Goal: Task Accomplishment & Management: Manage account settings

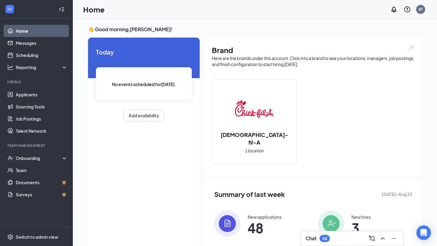
click at [250, 107] on img at bounding box center [254, 109] width 39 height 39
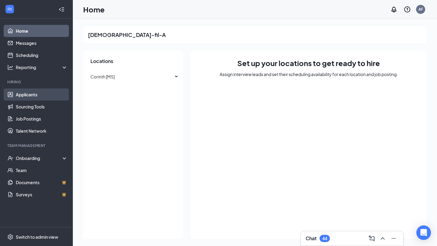
click at [39, 95] on link "Applicants" at bounding box center [42, 95] width 52 height 12
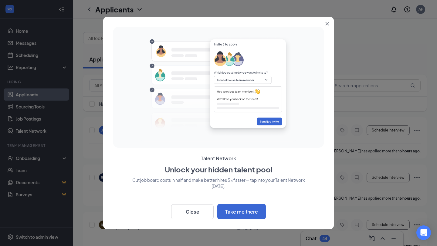
click at [327, 18] on button "Close" at bounding box center [328, 22] width 11 height 11
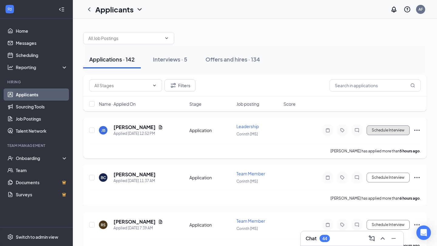
click at [402, 134] on button "Schedule Interview" at bounding box center [388, 131] width 43 height 10
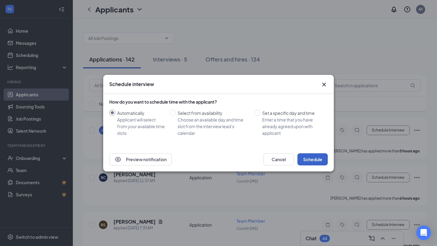
click at [314, 159] on button "Schedule" at bounding box center [312, 160] width 30 height 12
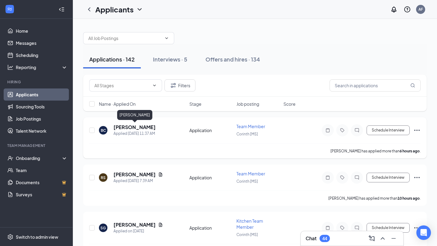
click at [131, 127] on h5 "[PERSON_NAME]" at bounding box center [135, 127] width 42 height 7
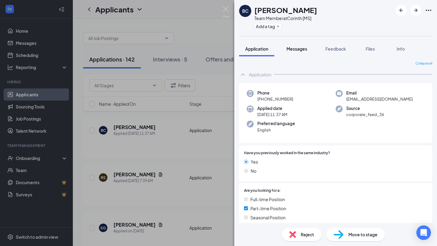
click at [296, 56] on button "Messages" at bounding box center [296, 48] width 33 height 15
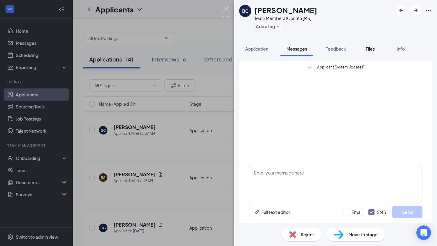
click at [367, 48] on span "Files" at bounding box center [370, 48] width 9 height 5
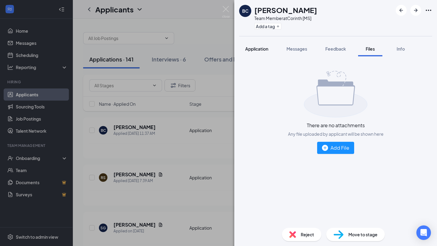
click at [254, 50] on span "Application" at bounding box center [256, 48] width 23 height 5
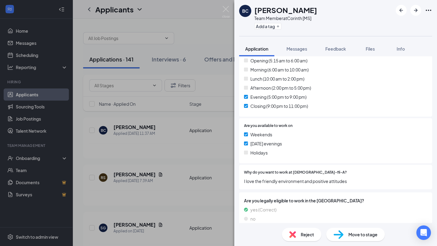
scroll to position [423, 0]
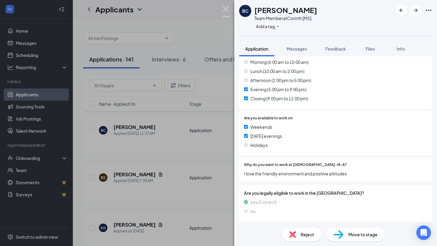
click at [225, 11] on img at bounding box center [226, 12] width 8 height 12
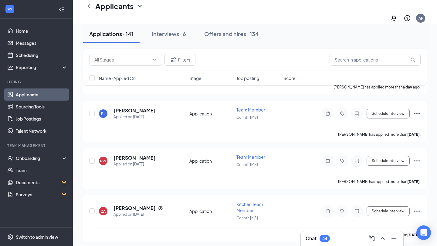
scroll to position [283, 0]
